Goal: Task Accomplishment & Management: Complete application form

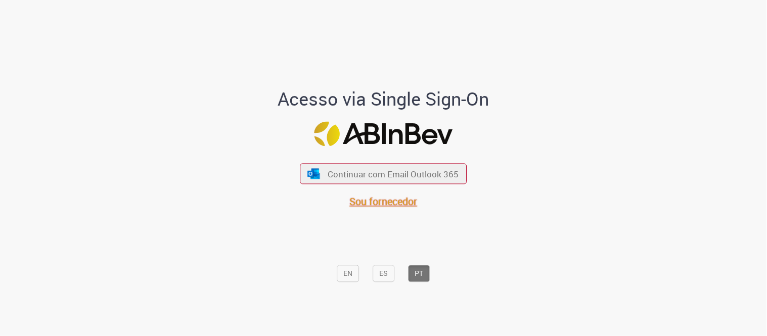
click at [385, 202] on span "Sou fornecedor" at bounding box center [384, 202] width 68 height 14
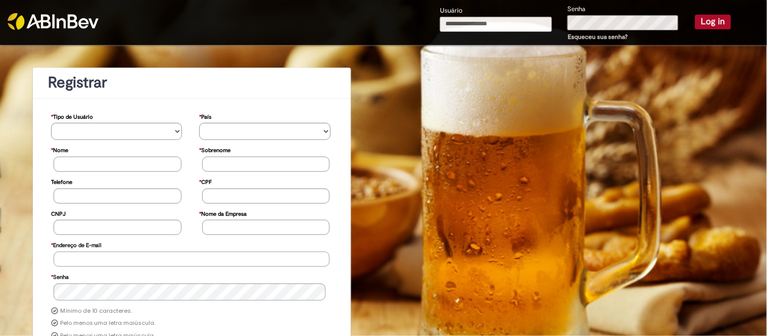
type input "**********"
click at [704, 22] on button "Log in" at bounding box center [713, 22] width 36 height 14
